Goal: Browse casually: Explore the website without a specific task or goal

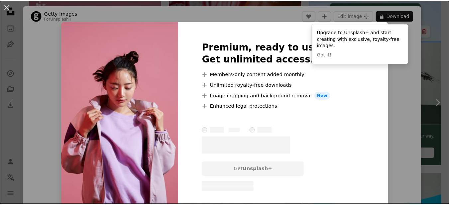
scroll to position [100, 0]
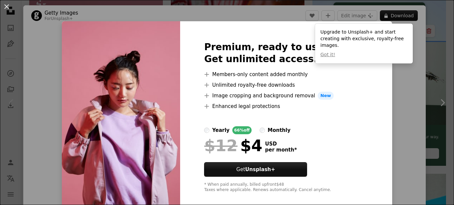
click at [399, 72] on div "An X shape Premium, ready to use images. Get unlimited access. A plus sign Memb…" at bounding box center [227, 102] width 454 height 205
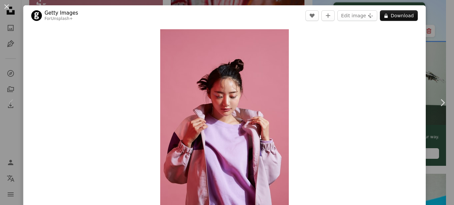
click at [440, 24] on div "An X shape Chevron left Chevron right Getty Images For Unsplash+ A heart A plus…" at bounding box center [227, 102] width 454 height 205
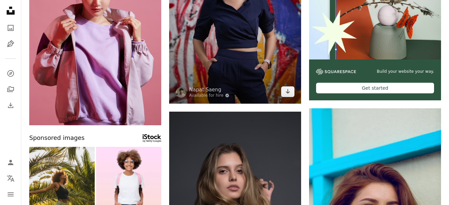
scroll to position [166, 0]
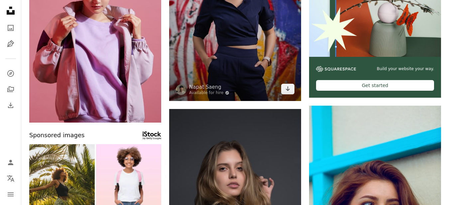
click at [266, 18] on img at bounding box center [235, 13] width 132 height 176
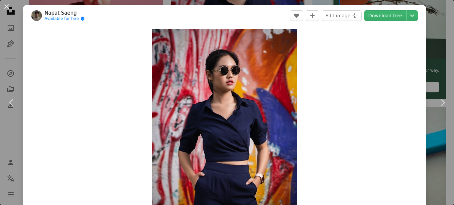
click at [424, 26] on div "An X shape Chevron left Chevron right Napat Saeng Available for hire A checkmar…" at bounding box center [227, 102] width 454 height 205
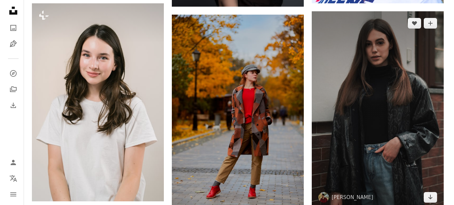
scroll to position [499, 0]
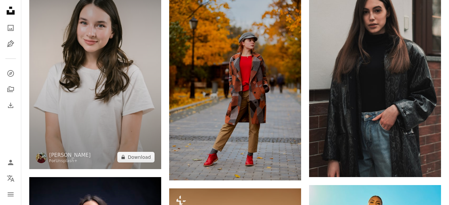
click at [95, 64] on img at bounding box center [95, 70] width 132 height 198
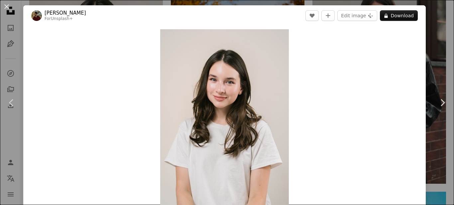
click at [150, 74] on div "Zoom in" at bounding box center [224, 125] width 402 height 199
click at [219, 64] on img "Zoom in on this image" at bounding box center [224, 125] width 129 height 193
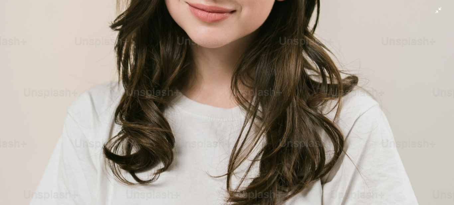
scroll to position [197, 0]
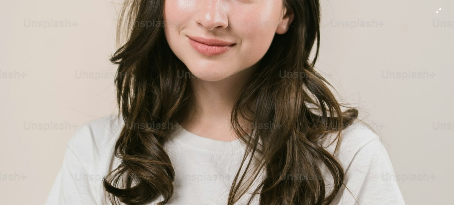
click at [127, 49] on img "Zoom out on this image" at bounding box center [227, 143] width 455 height 682
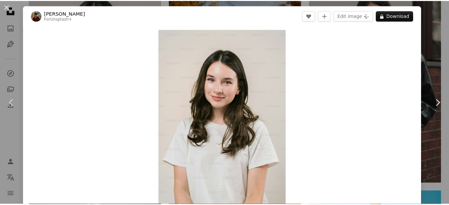
scroll to position [17, 0]
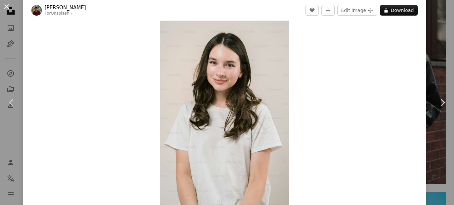
click at [11, 10] on button "An X shape" at bounding box center [7, 7] width 8 height 8
